Goal: Obtain resource: Download file/media

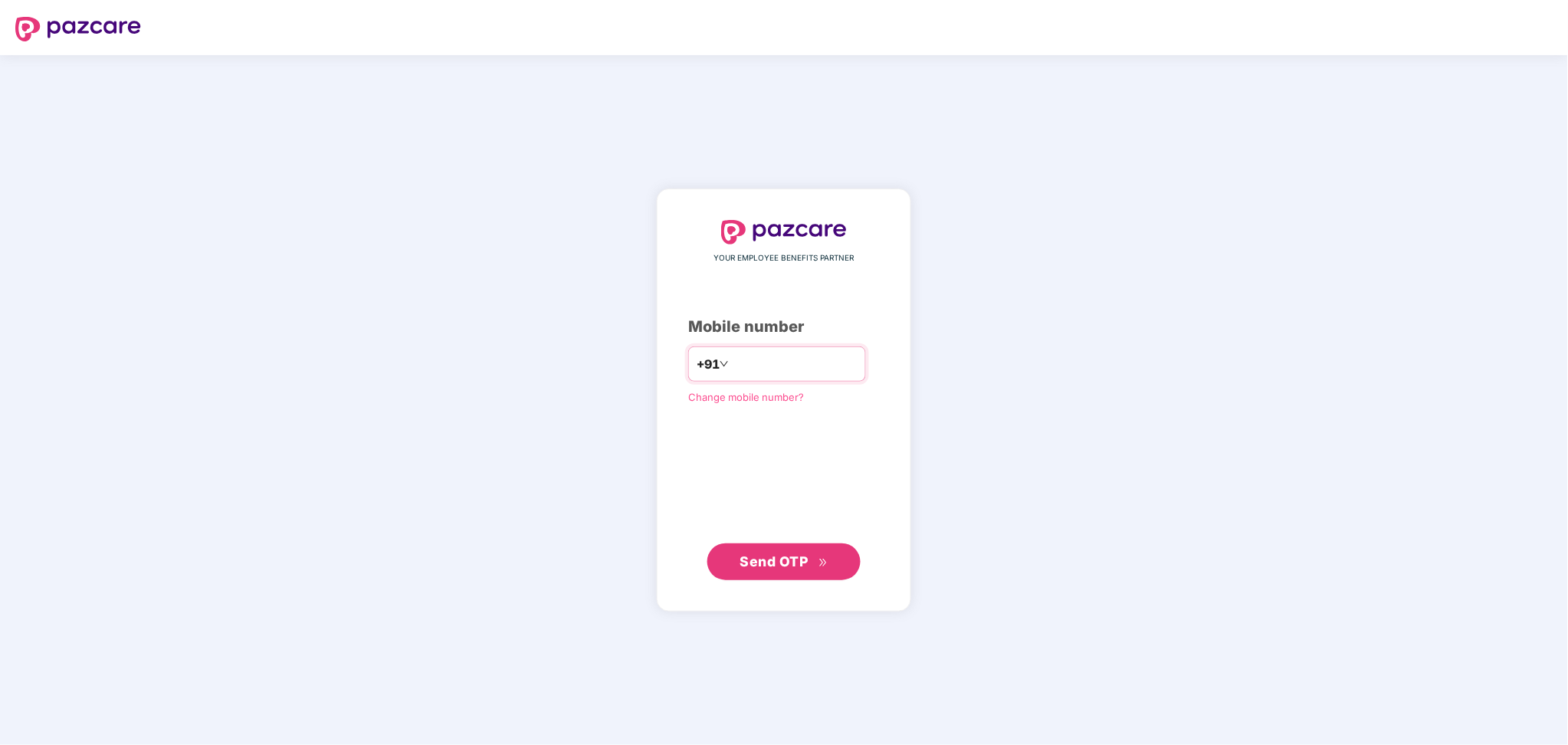
type input "**********"
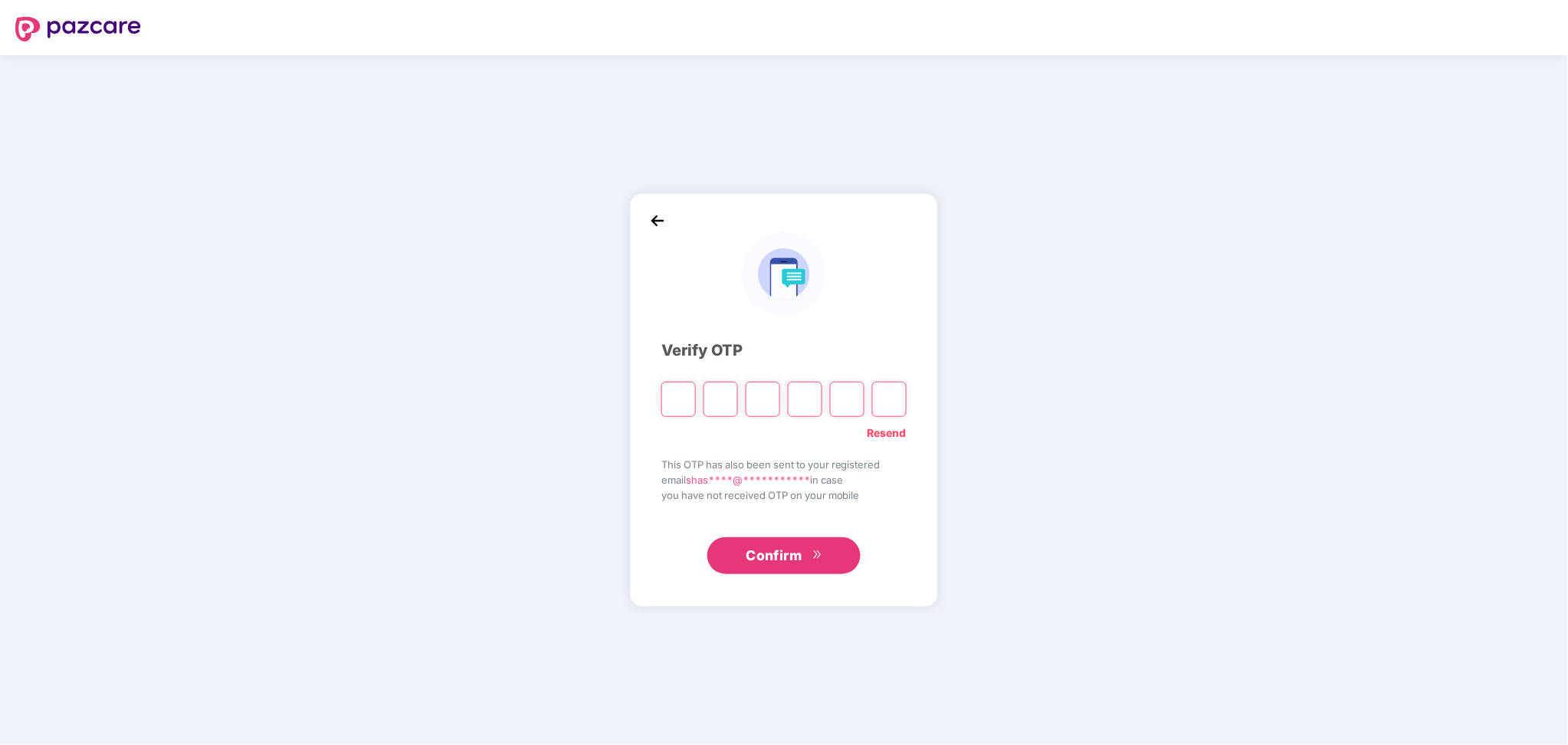
paste input "*"
type input "*"
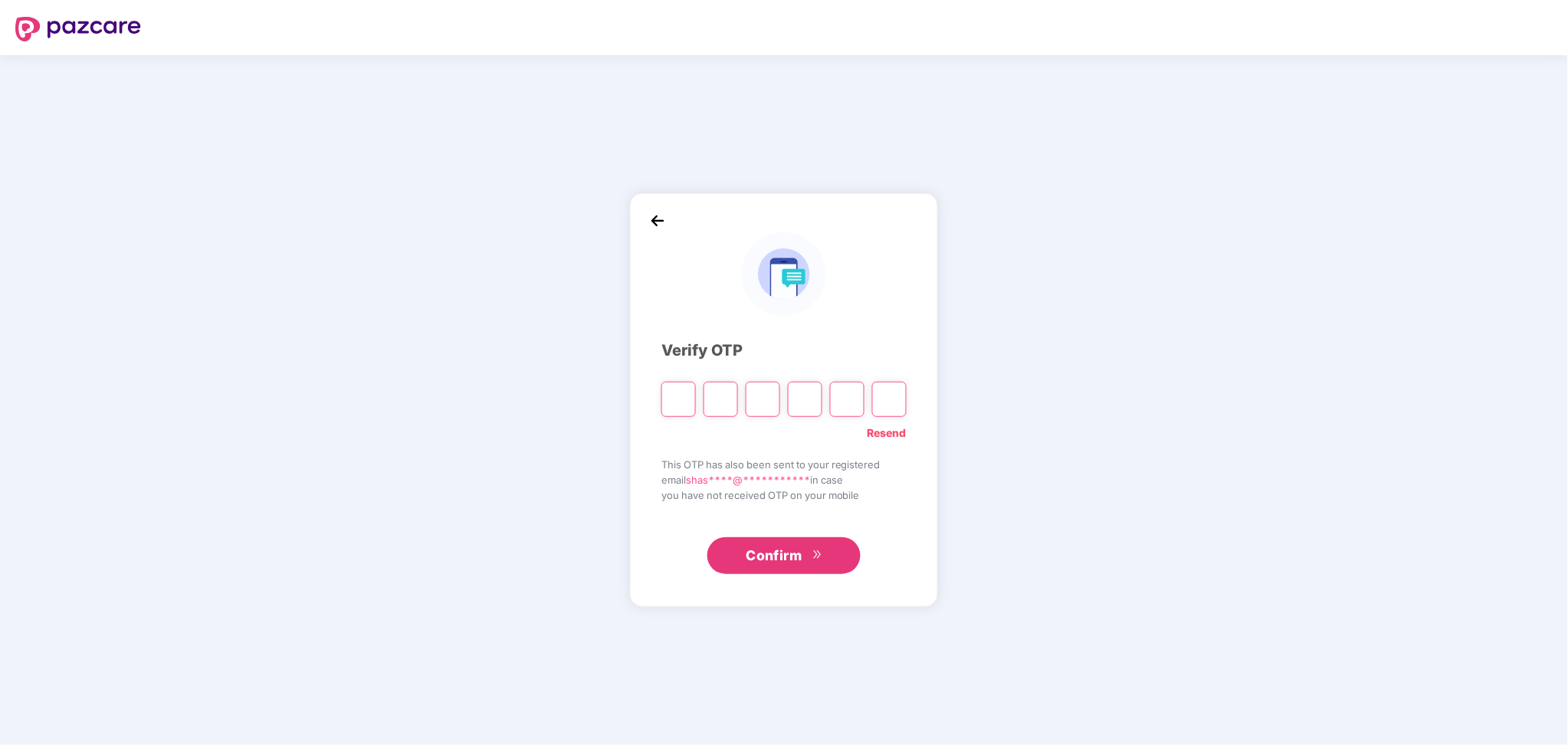
type input "*"
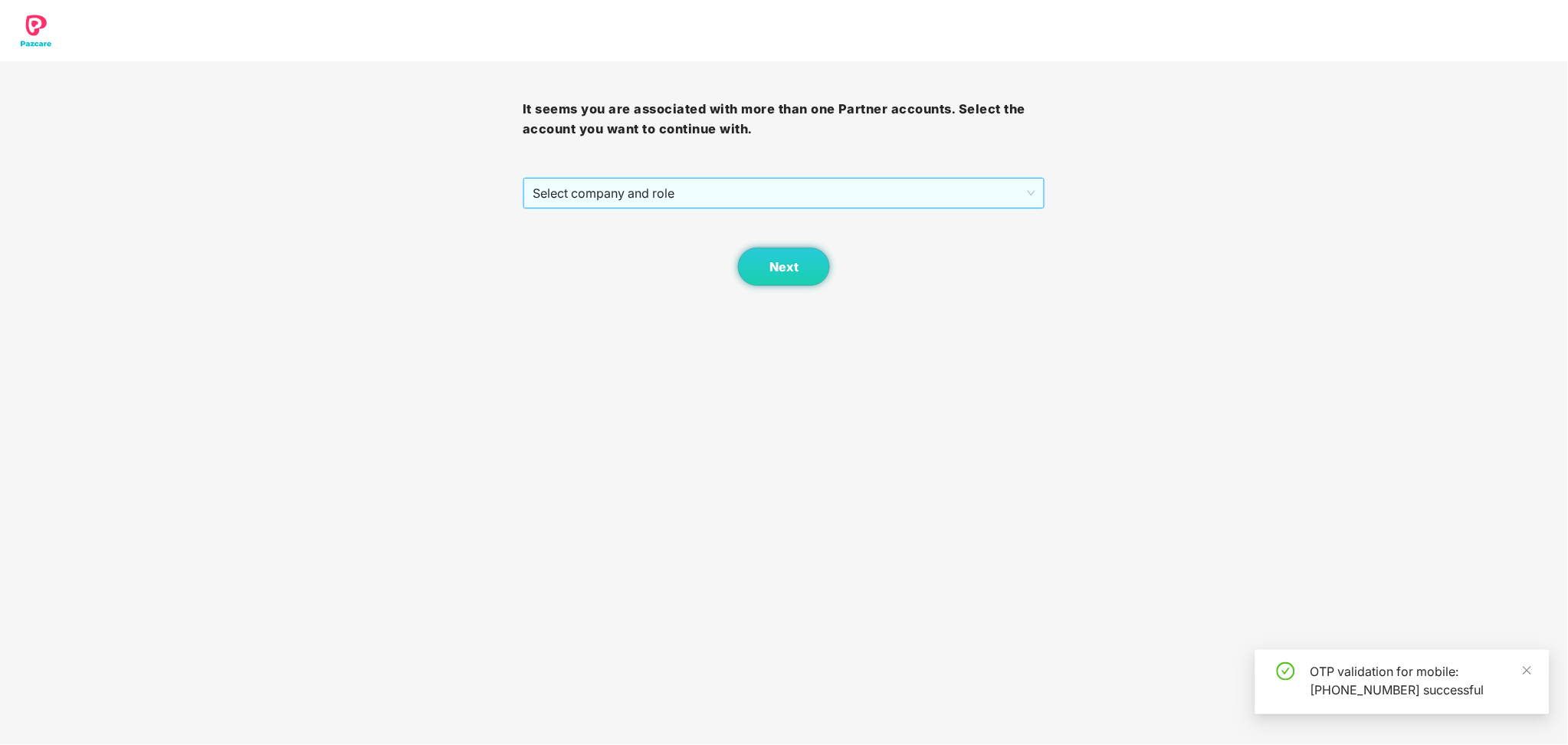
click at [707, 195] on span "Select company and role" at bounding box center [784, 193] width 503 height 29
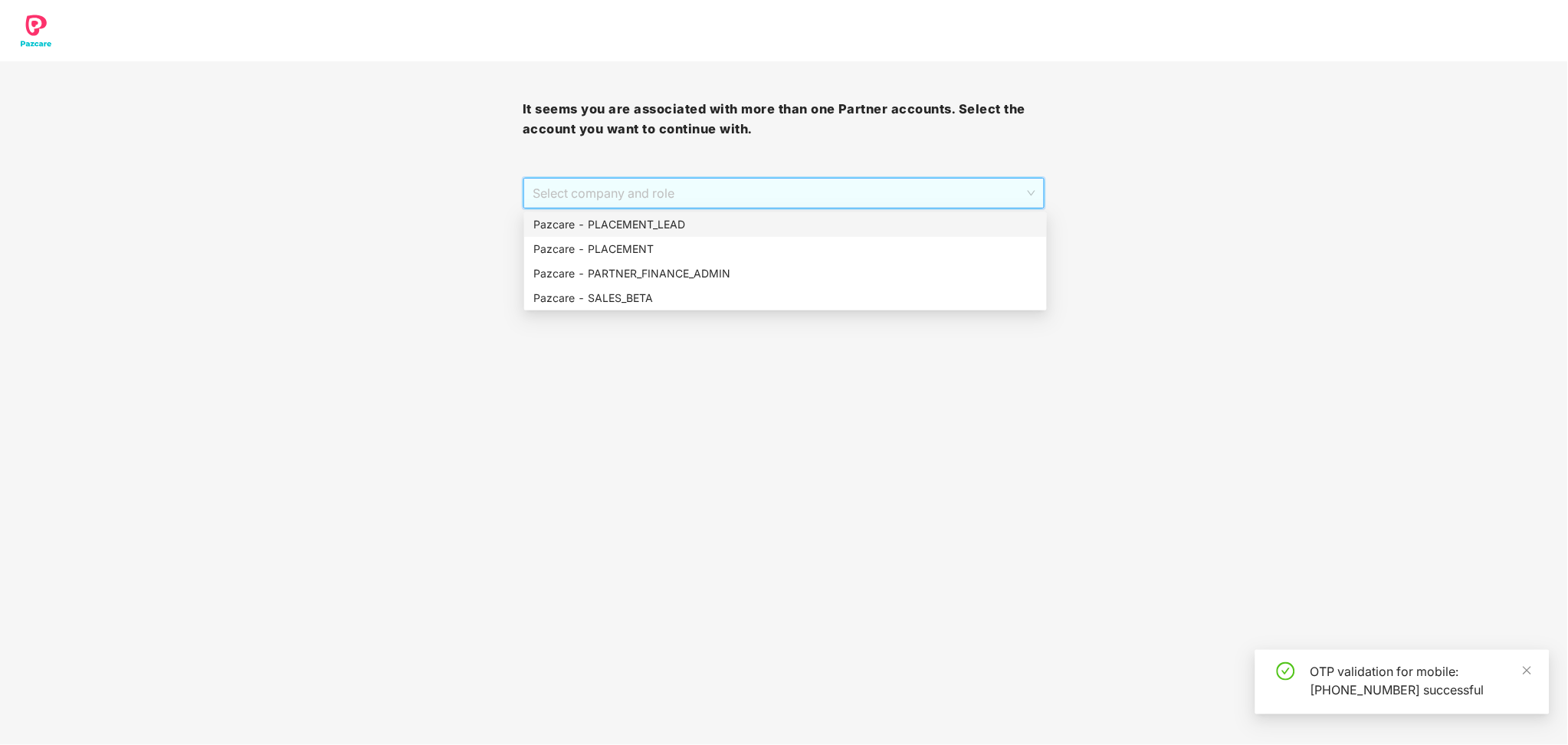
click at [633, 225] on div "Pazcare - PLACEMENT_LEAD" at bounding box center [786, 224] width 504 height 17
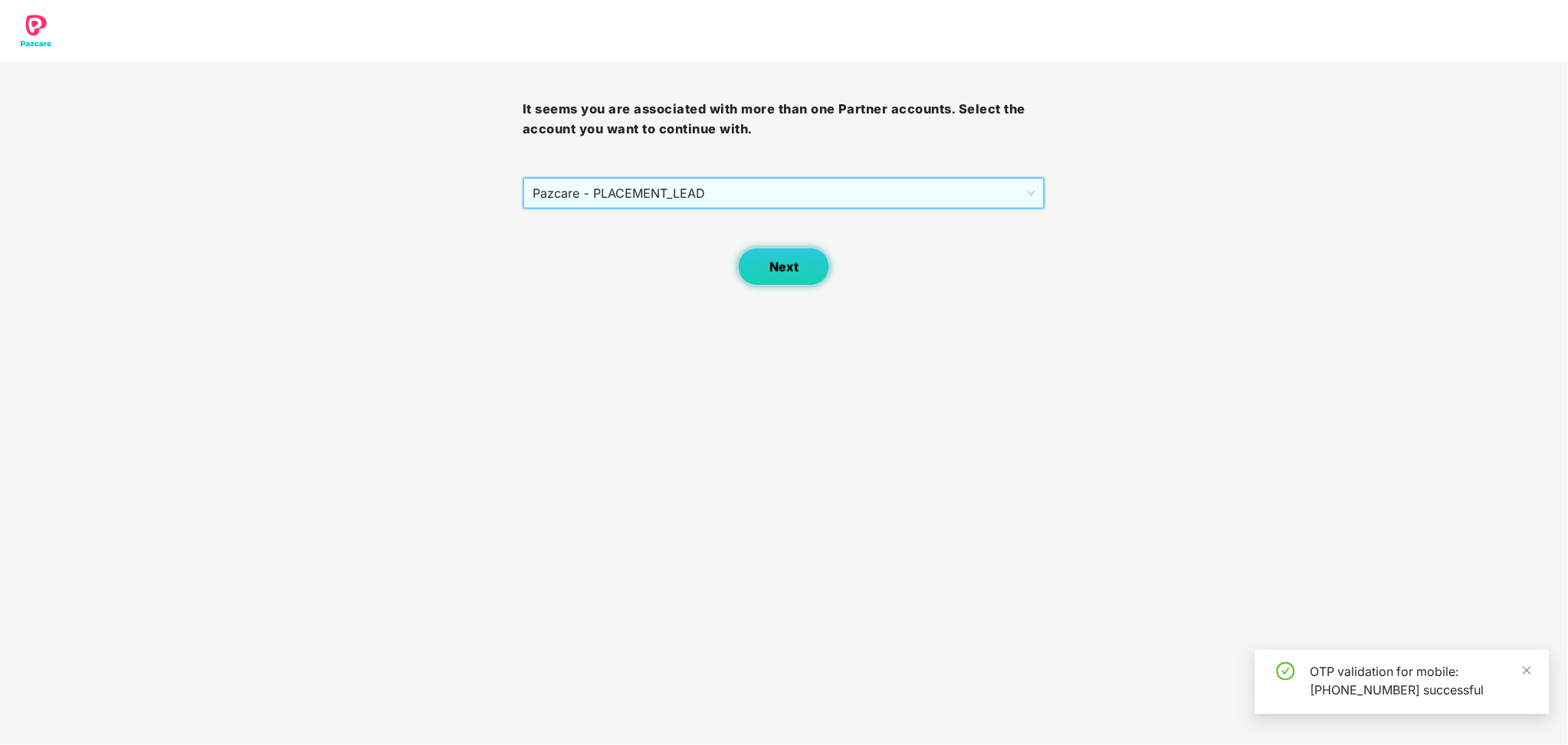
click at [795, 263] on span "Next" at bounding box center [784, 267] width 29 height 15
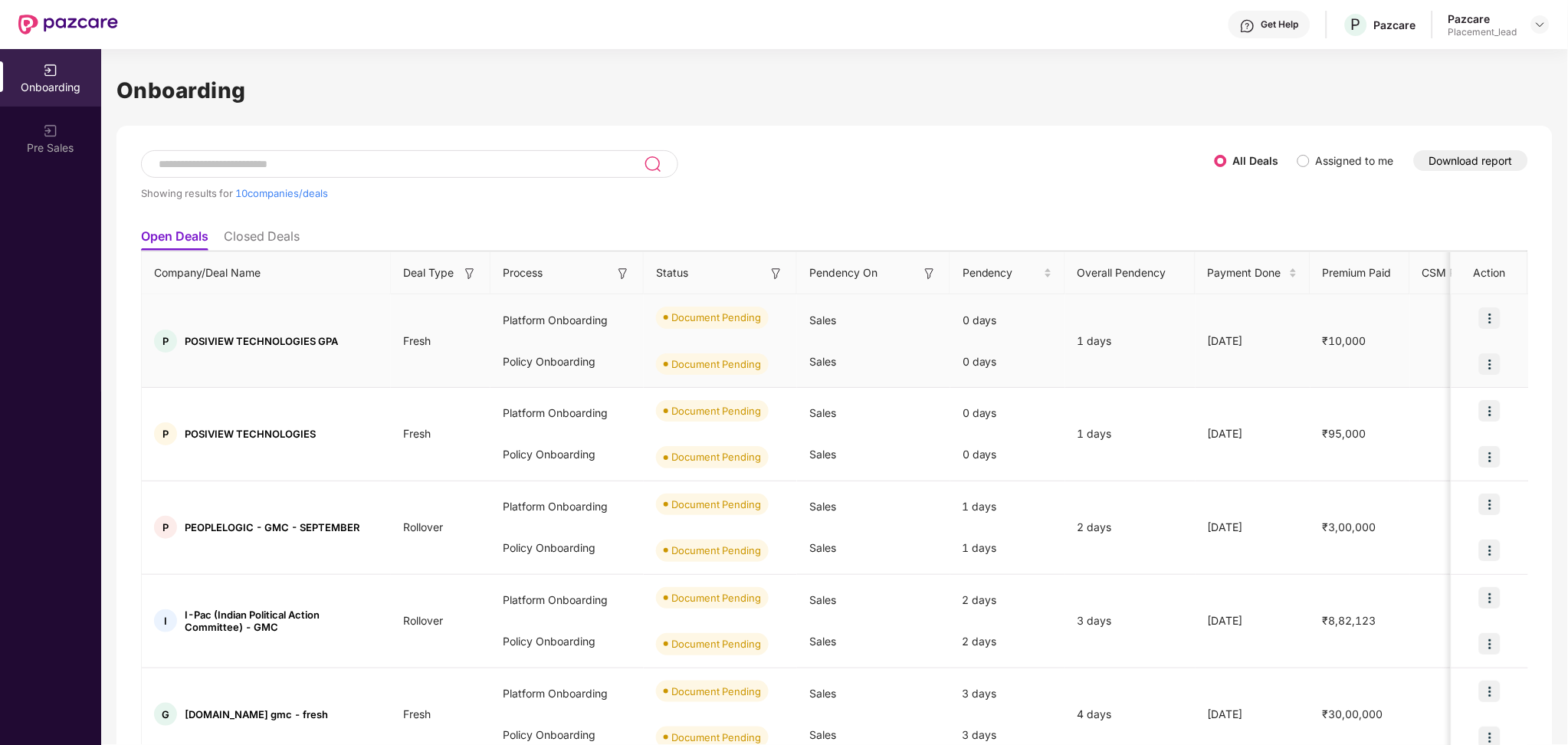
click at [1496, 363] on img at bounding box center [1490, 364] width 22 height 22
click at [1491, 328] on img at bounding box center [1490, 318] width 22 height 22
click at [1364, 252] on th "Premium Paid" at bounding box center [1360, 273] width 99 height 42
click at [1474, 159] on button "Download report" at bounding box center [1471, 161] width 114 height 21
